Goal: Transaction & Acquisition: Obtain resource

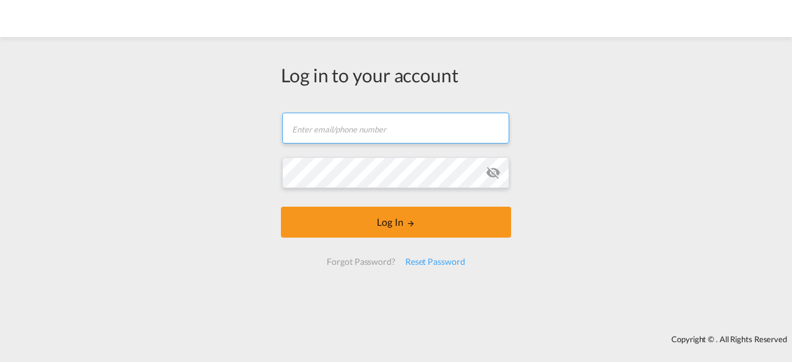
click at [383, 126] on input "text" at bounding box center [395, 128] width 227 height 31
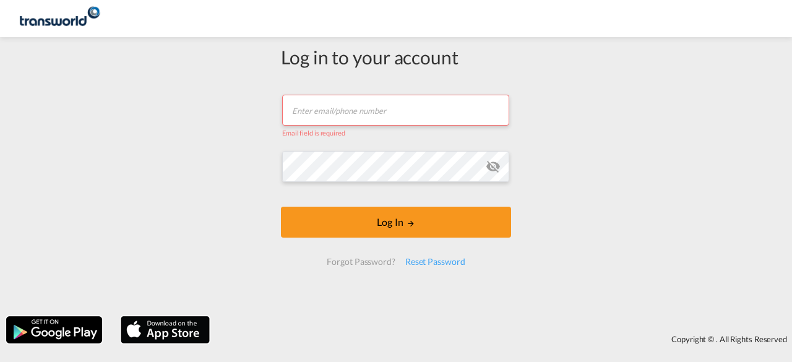
click at [395, 111] on input "text" at bounding box center [395, 110] width 227 height 31
type input "[EMAIL_ADDRESS][DOMAIN_NAME]"
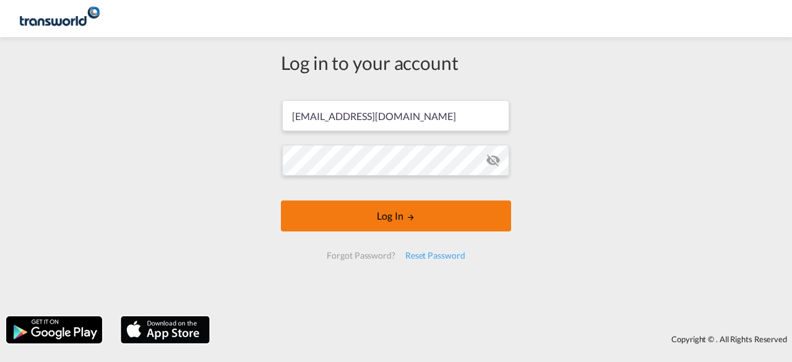
click at [374, 219] on button "Log In" at bounding box center [396, 215] width 230 height 31
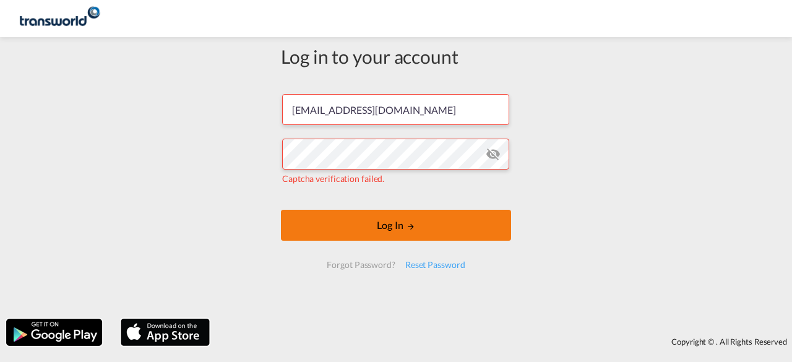
click at [383, 220] on button "Log In" at bounding box center [396, 225] width 230 height 31
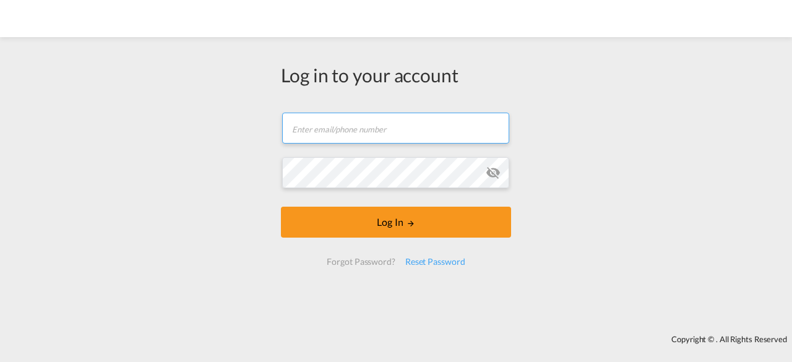
click at [379, 129] on input "text" at bounding box center [395, 128] width 227 height 31
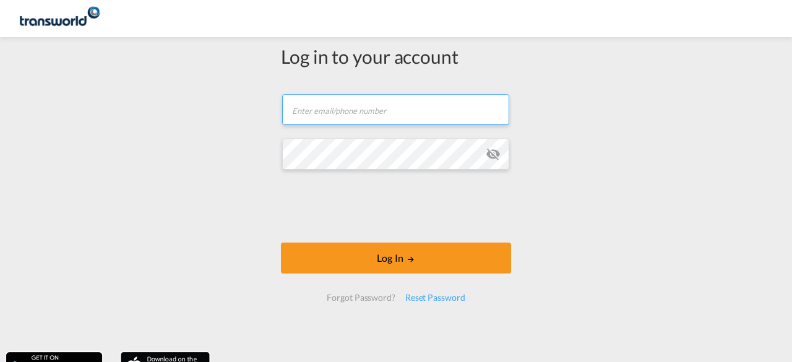
type input "[EMAIL_ADDRESS][DOMAIN_NAME]"
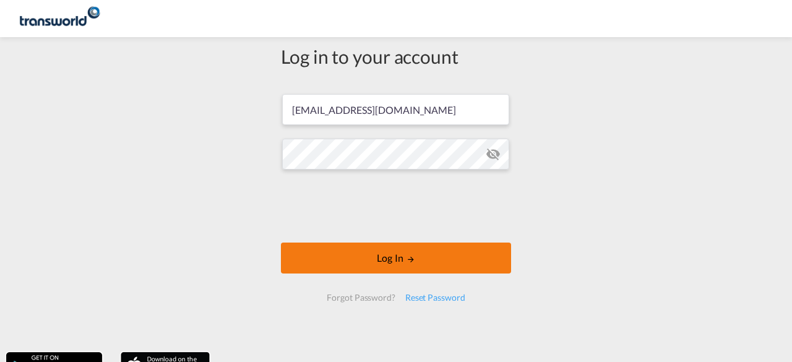
click at [383, 257] on button "Log In" at bounding box center [396, 257] width 230 height 31
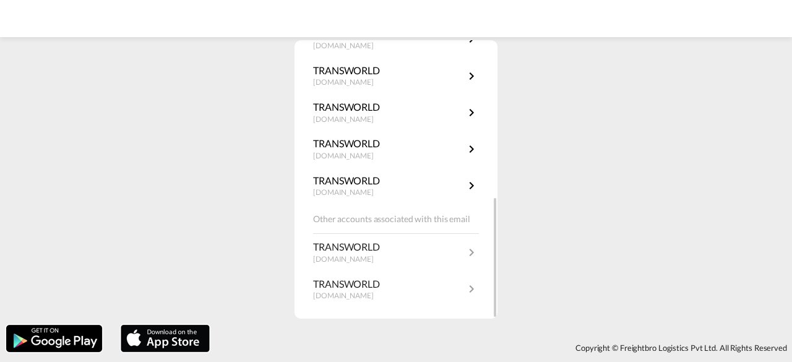
scroll to position [362, 0]
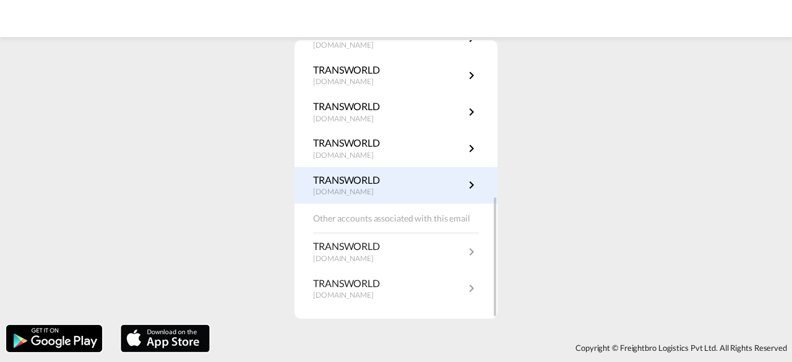
click at [371, 184] on p "TRANSWORLD" at bounding box center [349, 180] width 73 height 14
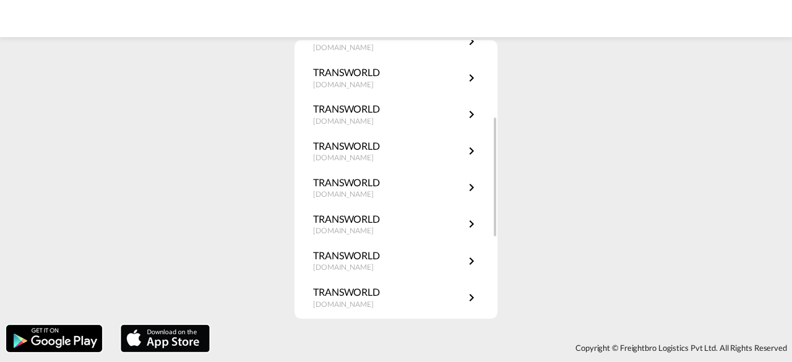
scroll to position [53, 0]
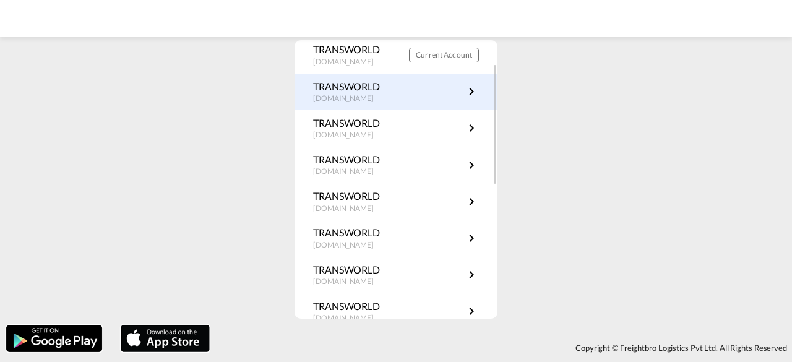
click at [433, 95] on link "TRANSWORLD [DOMAIN_NAME]" at bounding box center [396, 92] width 166 height 24
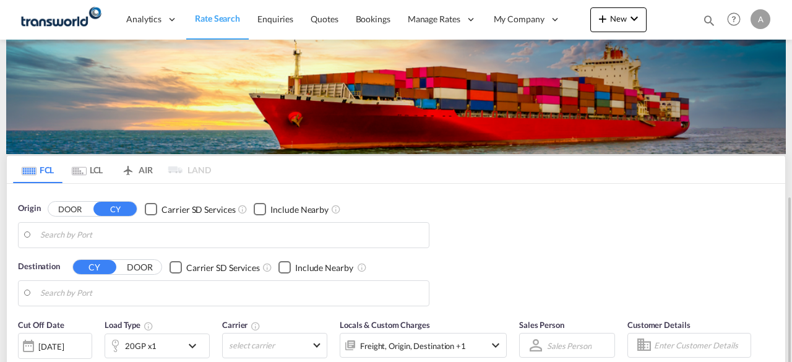
type input "[GEOGRAPHIC_DATA], [GEOGRAPHIC_DATA]"
type input "Dar es Salaam, TZDAR"
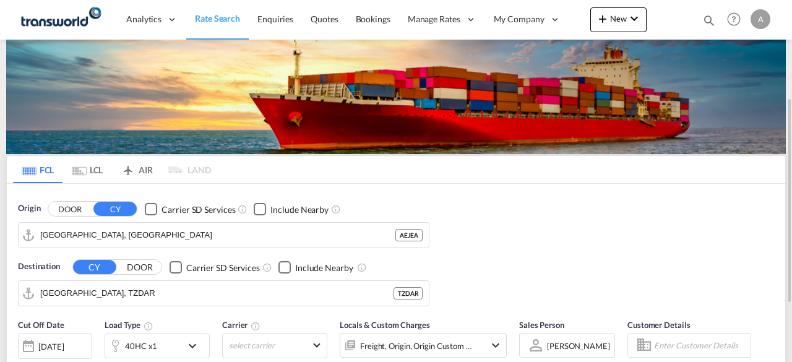
scroll to position [186, 0]
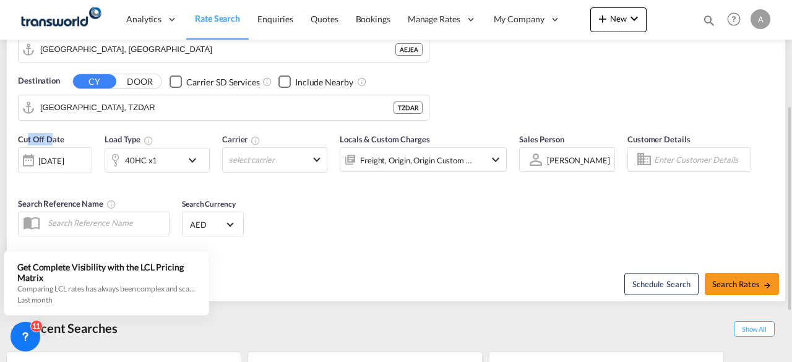
drag, startPoint x: 28, startPoint y: 138, endPoint x: 55, endPoint y: 144, distance: 27.3
click at [51, 143] on div "Cut Off Date 30 Sep 2025 30/09/2025" at bounding box center [55, 159] width 74 height 52
click at [735, 284] on span "Search Rates" at bounding box center [741, 284] width 59 height 10
click at [734, 285] on span "Search Rates" at bounding box center [741, 284] width 59 height 10
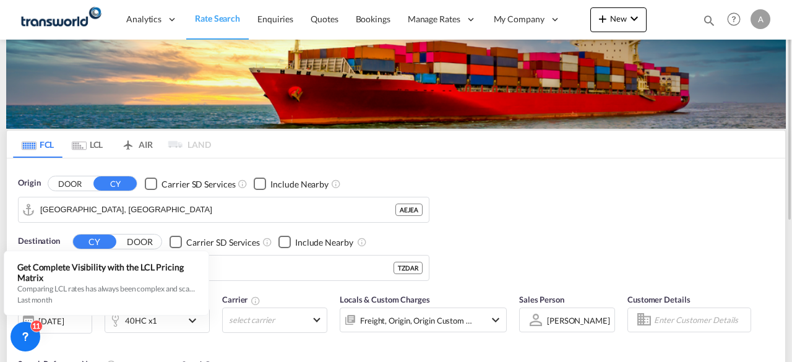
scroll to position [149, 0]
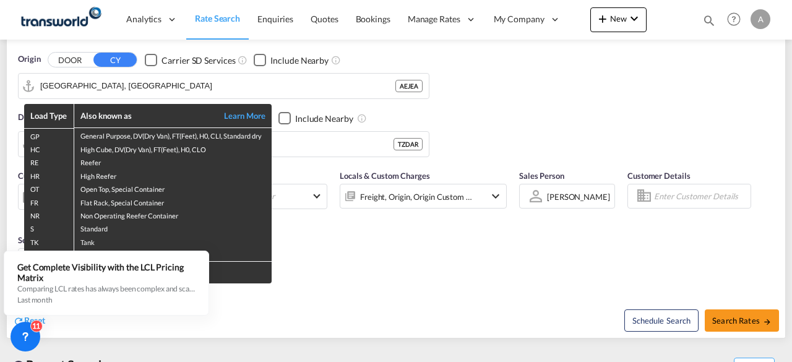
click at [513, 113] on div "Load Type Also known as Learn More GP General Purpose, DV(Dry Van), FT(Feet), H…" at bounding box center [396, 181] width 792 height 362
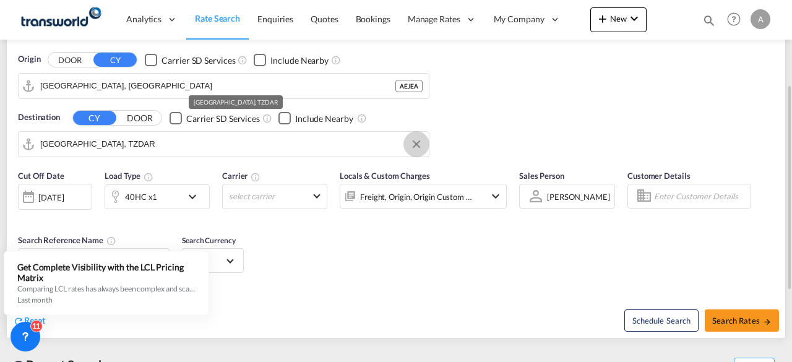
click at [416, 144] on button "Clear Input" at bounding box center [416, 144] width 19 height 19
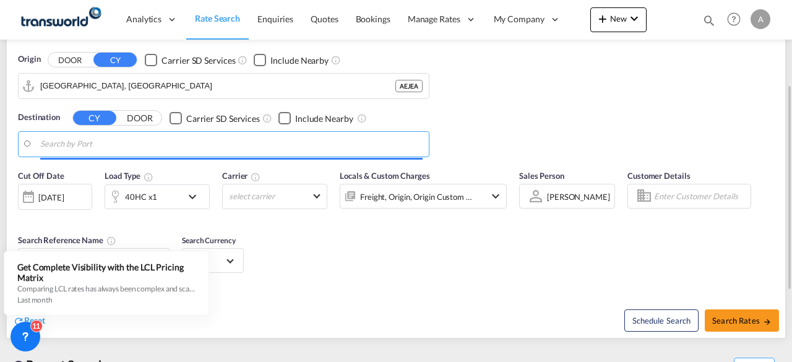
click at [280, 144] on input "Search by Port" at bounding box center [231, 144] width 382 height 19
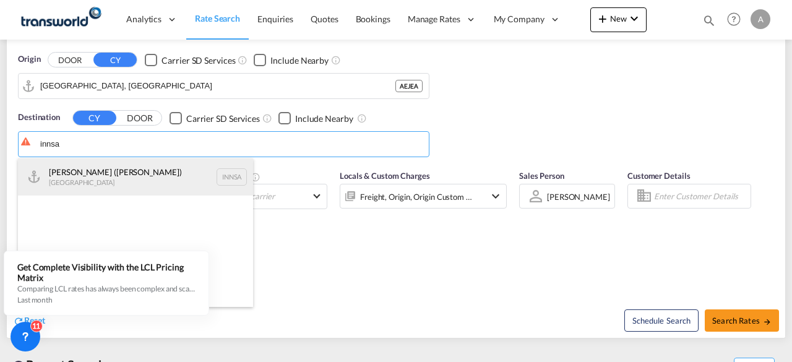
click at [112, 181] on div "Jawaharlal Nehru (Nhava Sheva) India INNSA" at bounding box center [135, 176] width 235 height 37
type input "Jawaharlal Nehru (Nhava Sheva), INNSA"
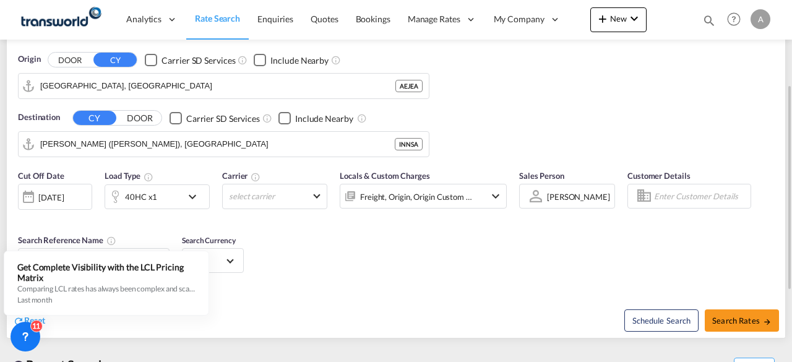
click at [359, 239] on div "Cut Off Date 30 Sep 2025 30/09/2025 Load Type 40HC x1 Carrier select carrier Do…" at bounding box center [396, 223] width 778 height 121
click at [62, 192] on div "[DATE]" at bounding box center [50, 197] width 25 height 11
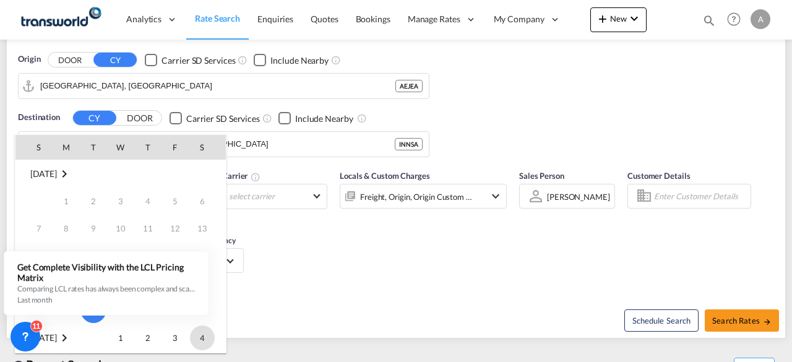
click at [202, 338] on span "4" at bounding box center [202, 337] width 25 height 25
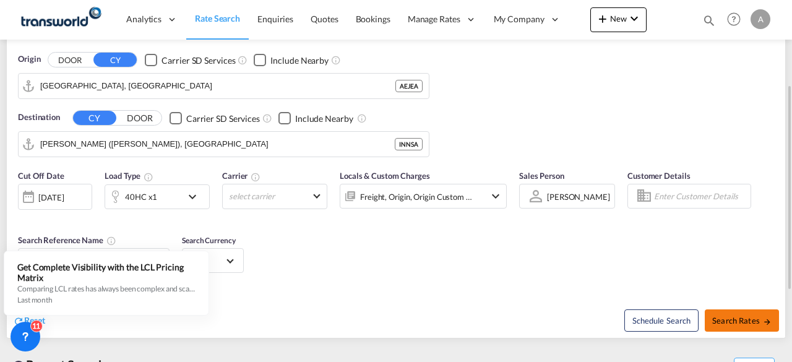
click at [737, 320] on span "Search Rates" at bounding box center [741, 320] width 59 height 10
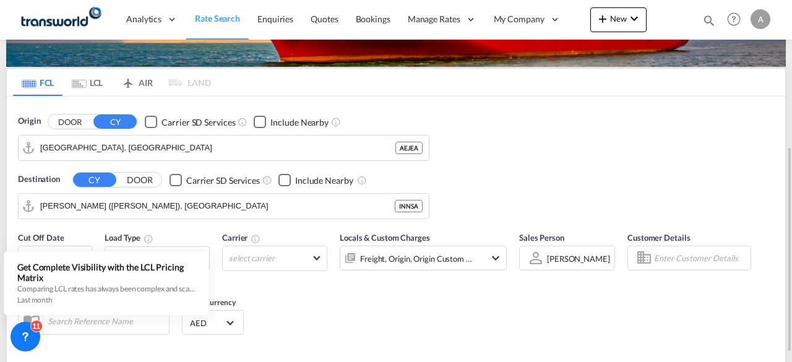
scroll to position [211, 0]
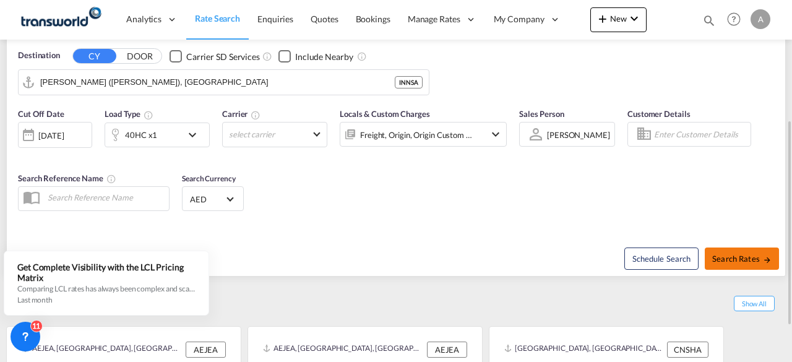
click at [752, 254] on span "Search Rates" at bounding box center [741, 259] width 59 height 10
click at [748, 257] on span "Search Rates" at bounding box center [741, 259] width 59 height 10
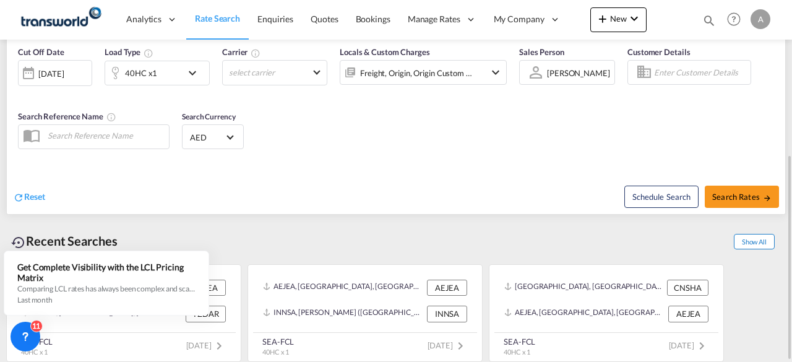
click at [753, 241] on span "Show All" at bounding box center [754, 241] width 41 height 15
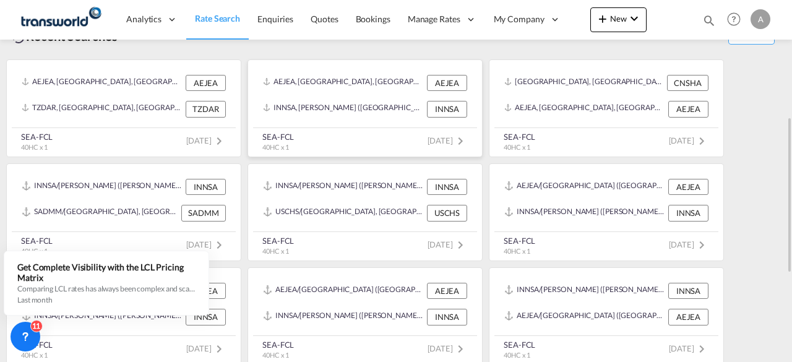
scroll to position [416, 0]
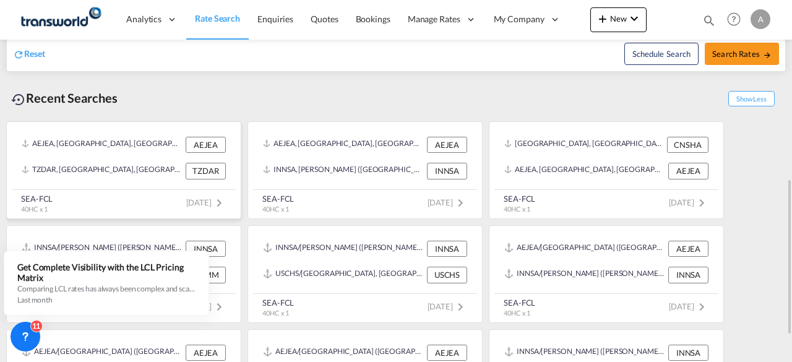
click at [167, 154] on div "AEJEA, Jebel Ali, United Arab Emirates, Middle East, Middle East AEJEA" at bounding box center [124, 145] width 214 height 26
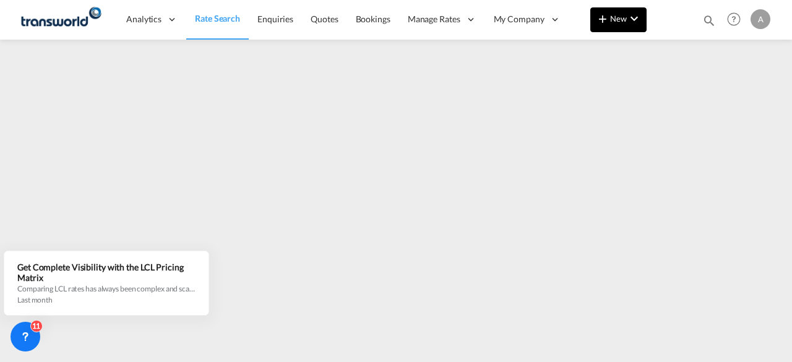
click at [625, 17] on span "New" at bounding box center [618, 19] width 46 height 10
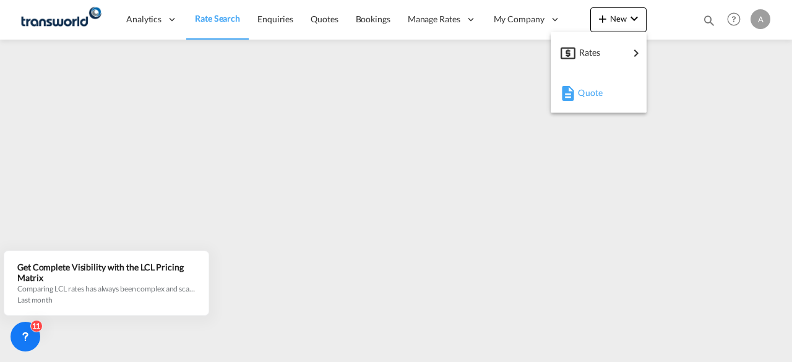
click at [591, 95] on span "Quote" at bounding box center [585, 92] width 14 height 25
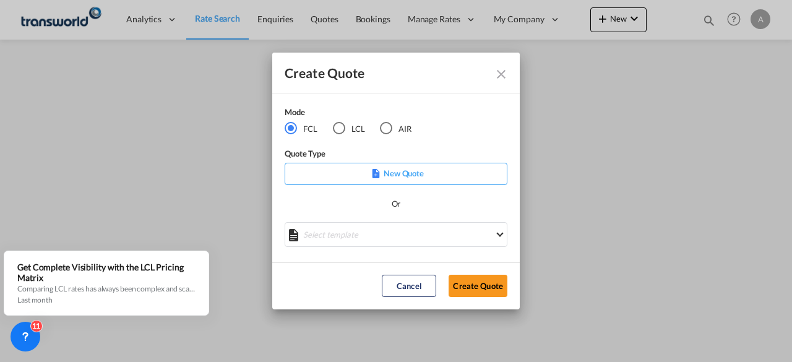
click at [413, 171] on p "New Quote" at bounding box center [396, 173] width 214 height 12
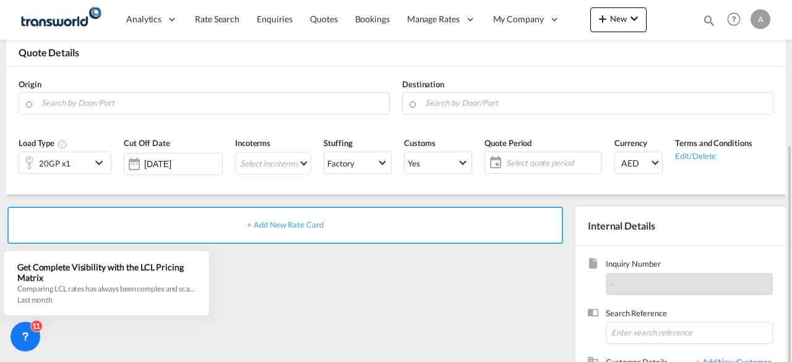
scroll to position [124, 0]
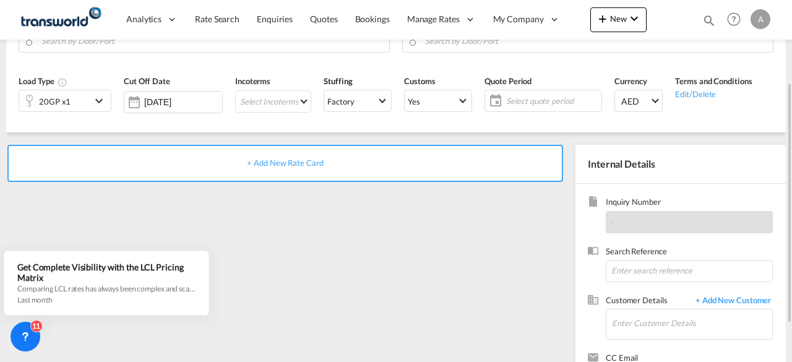
click at [305, 165] on span "+ Add New Rate Card" at bounding box center [285, 163] width 76 height 10
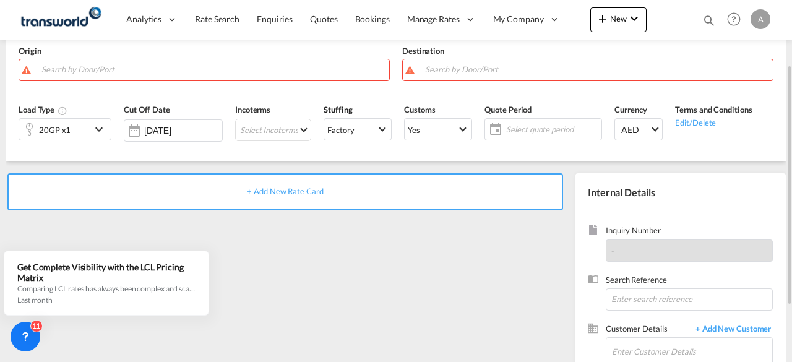
scroll to position [0, 0]
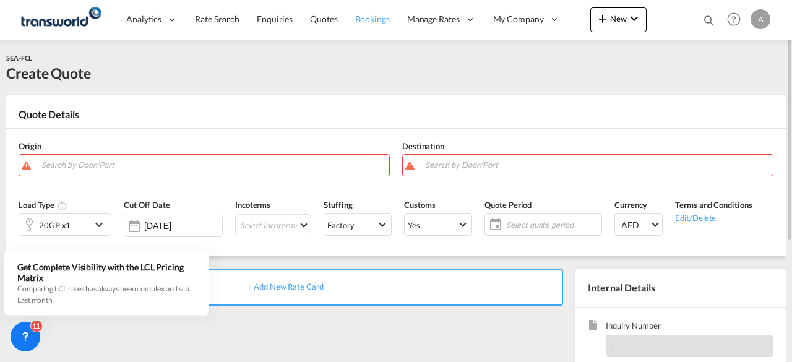
click at [369, 18] on span "Bookings" at bounding box center [372, 19] width 35 height 11
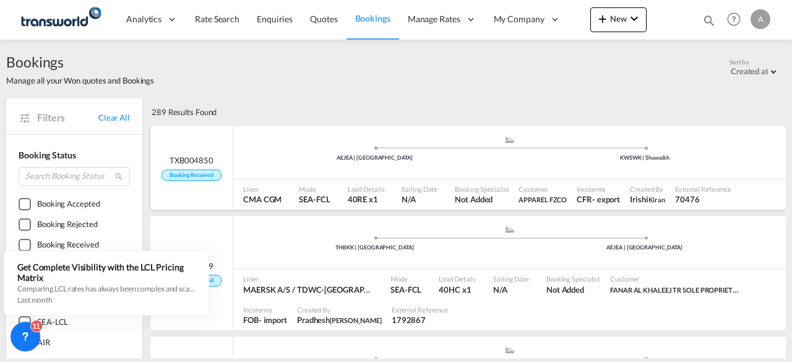
click at [442, 166] on div ".a{fill:#aaa8ad;} .a{fill:#aaa8ad;} AEJEA | Jebel Ali KWSWK | Shuwaikh" at bounding box center [509, 153] width 552 height 37
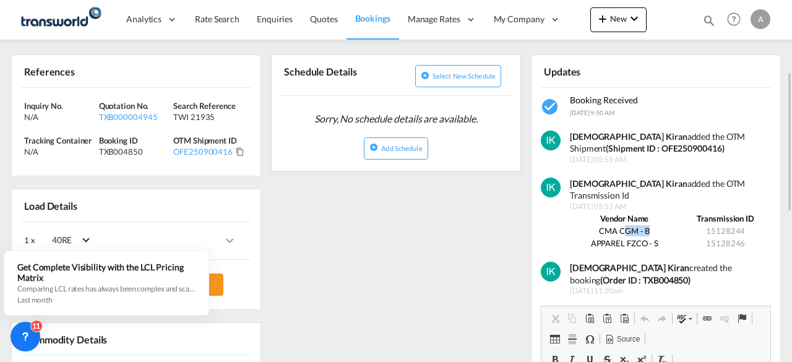
drag, startPoint x: 652, startPoint y: 216, endPoint x: 641, endPoint y: 231, distance: 19.1
click at [627, 225] on td "CMA CGM - B" at bounding box center [624, 231] width 109 height 12
drag, startPoint x: 652, startPoint y: 229, endPoint x: 625, endPoint y: 231, distance: 27.3
click at [625, 237] on td "APPAREL FZCO - S" at bounding box center [624, 243] width 109 height 12
click at [220, 18] on span "Rate Search" at bounding box center [217, 19] width 45 height 11
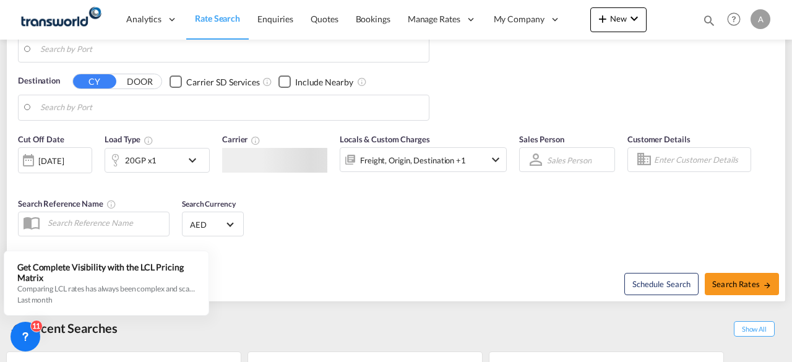
scroll to position [205, 0]
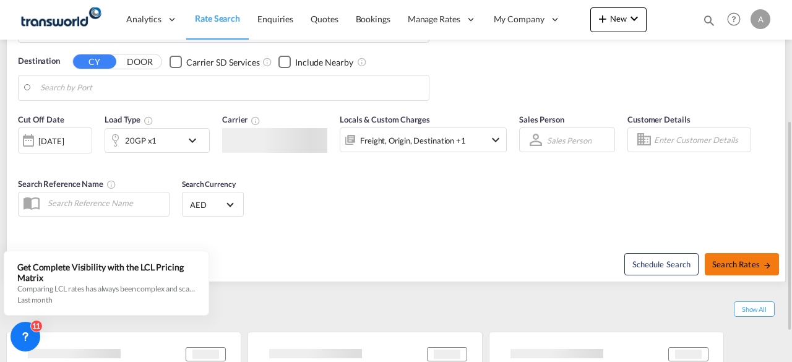
click at [740, 263] on span "Search Rates" at bounding box center [741, 264] width 59 height 10
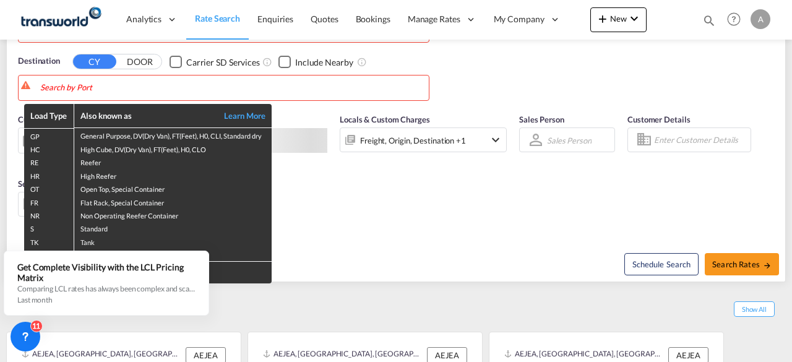
click at [136, 84] on div "Load Type Also known as Learn More GP General Purpose, DV(Dry Van), FT(Feet), H…" at bounding box center [396, 181] width 792 height 362
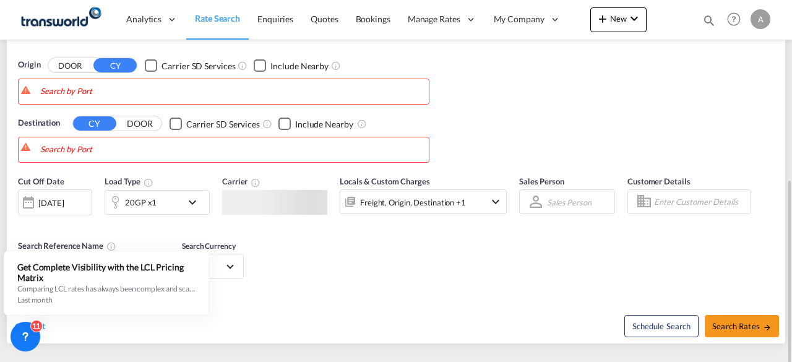
scroll to position [20, 0]
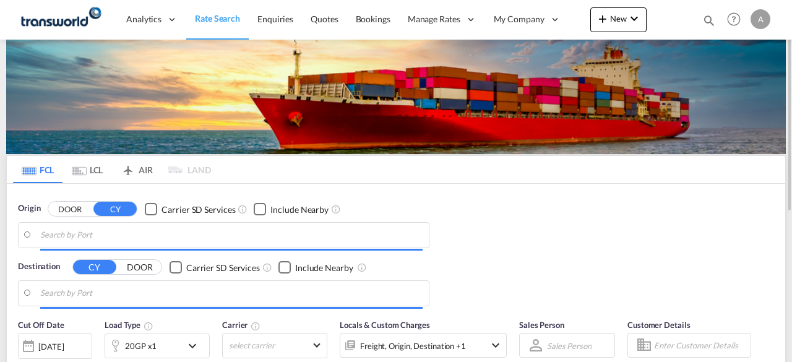
type input "[GEOGRAPHIC_DATA], [GEOGRAPHIC_DATA]"
type input "Dar es Salaam, TZDAR"
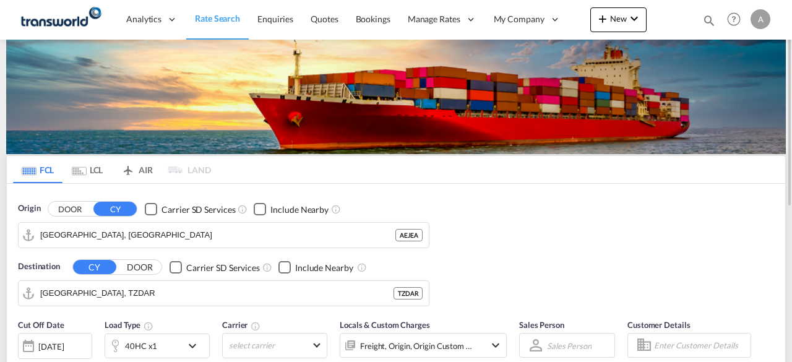
scroll to position [124, 0]
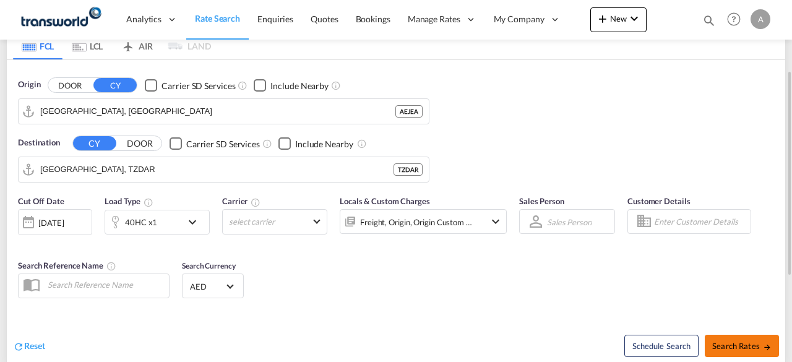
click at [730, 344] on span "Search Rates" at bounding box center [741, 346] width 59 height 10
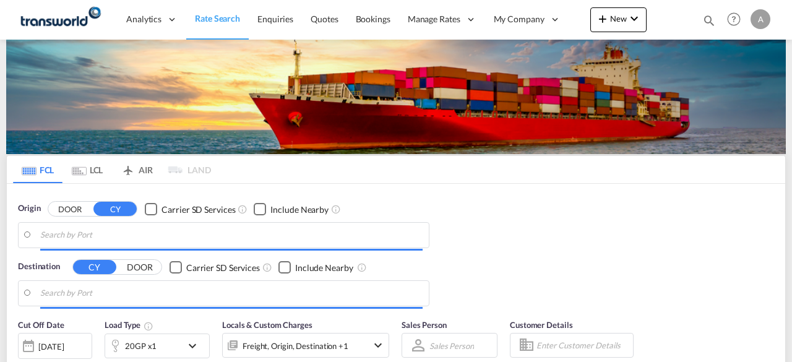
type input "[GEOGRAPHIC_DATA], [GEOGRAPHIC_DATA], [GEOGRAPHIC_DATA]"
type input "Port of Mundra, Mundra, INMUN"
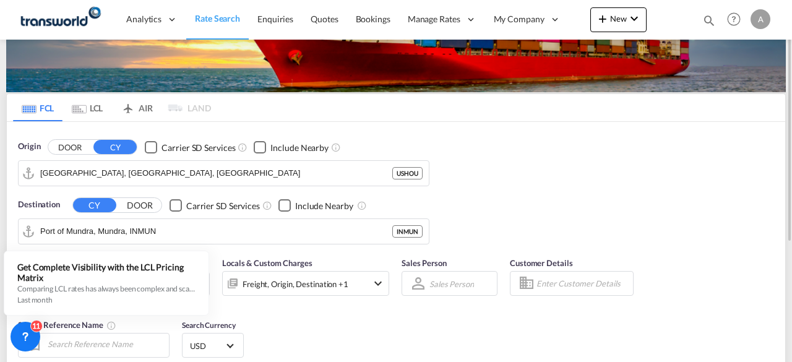
scroll to position [124, 0]
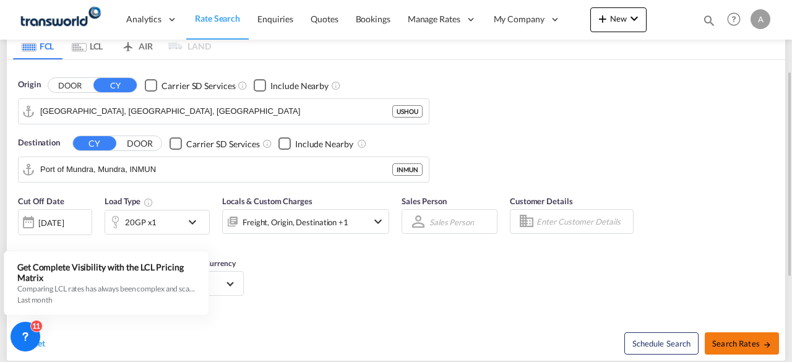
click at [737, 338] on span "Search Rates" at bounding box center [741, 343] width 59 height 10
type input "USHOU to INMUN / [DATE]"
